Goal: Complete application form

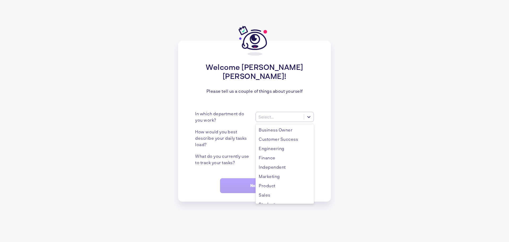
click at [285, 118] on div "Select..." at bounding box center [280, 117] width 48 height 6
click at [403, 113] on div "Welcome [PERSON_NAME] [PERSON_NAME]! Please tell us a couple of things about yo…" at bounding box center [254, 121] width 509 height 242
click at [279, 114] on div "Select..." at bounding box center [285, 117] width 58 height 10
click at [288, 130] on div "Business Owner" at bounding box center [285, 129] width 58 height 9
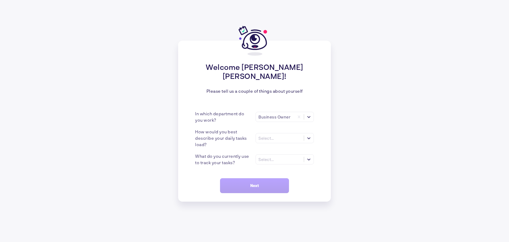
click at [278, 131] on div "How would you best describe your daily tasks load? Select..." at bounding box center [254, 137] width 119 height 19
click at [280, 136] on div "Select..." at bounding box center [280, 138] width 48 height 6
click at [288, 151] on div "Many tasks (>5)" at bounding box center [285, 150] width 58 height 9
click at [280, 155] on div "Select..." at bounding box center [285, 159] width 58 height 10
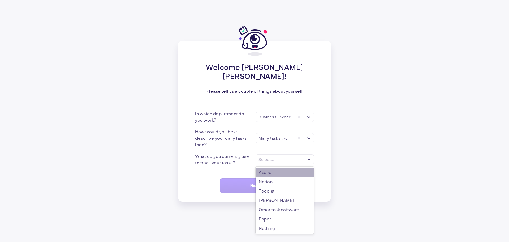
click at [283, 172] on div "Asana" at bounding box center [285, 171] width 58 height 9
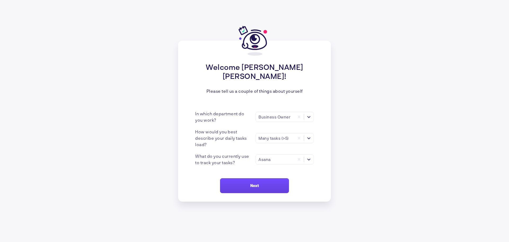
click at [258, 185] on span "Next" at bounding box center [254, 185] width 9 height 5
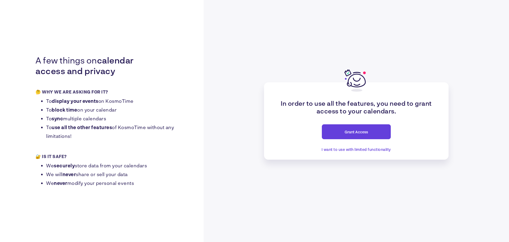
click at [354, 131] on span "Grant Access" at bounding box center [356, 131] width 23 height 5
